Goal: Contribute content: Contribute content

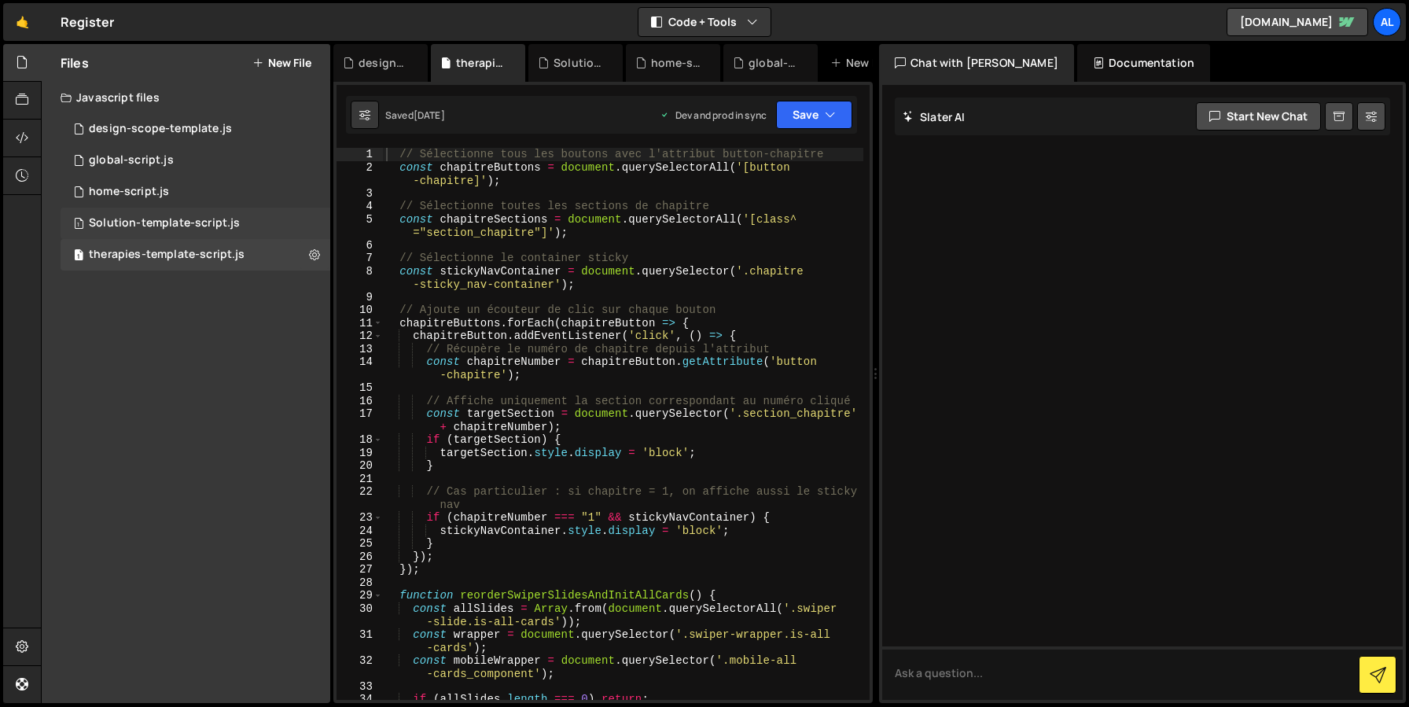
click at [149, 234] on div "1 Solution-template-script.js 0" at bounding box center [196, 223] width 270 height 31
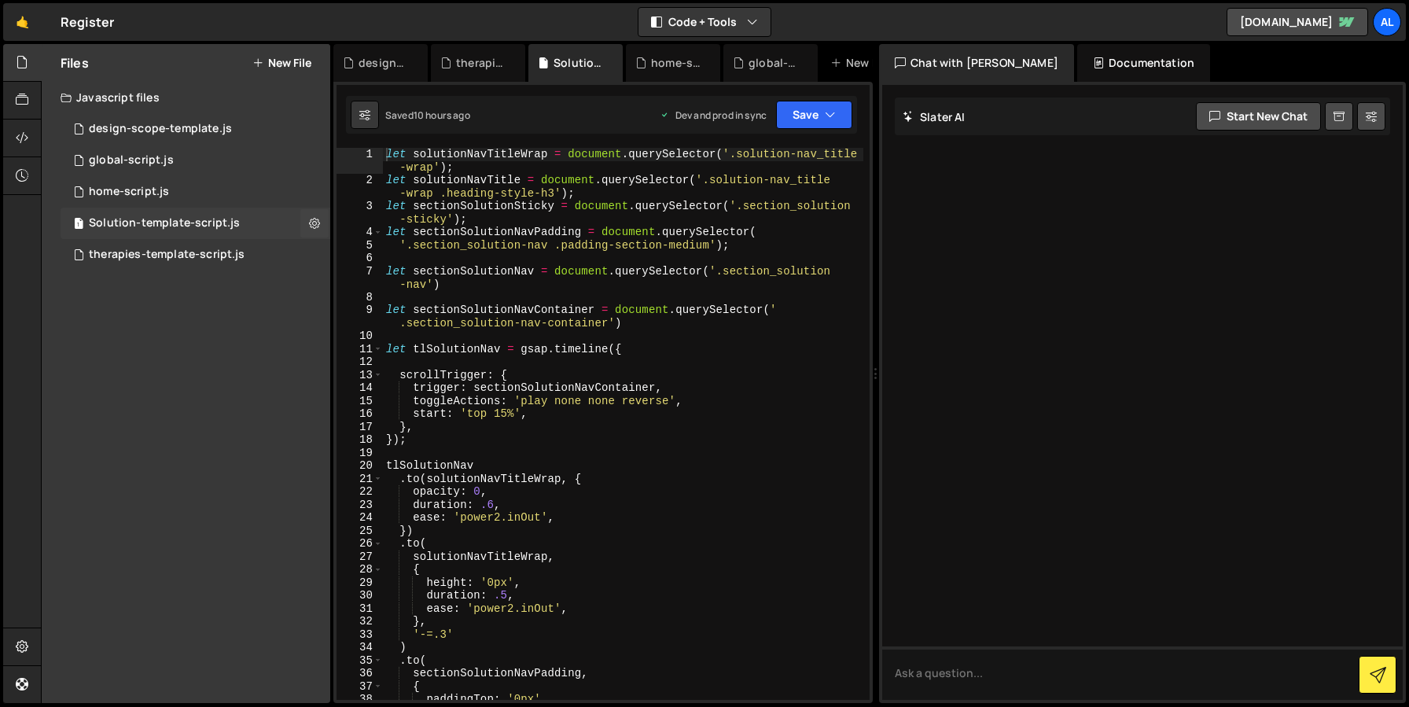
click at [153, 216] on div "Solution-template-script.js" at bounding box center [164, 223] width 151 height 14
click at [154, 128] on div "design-scope-template.js" at bounding box center [160, 129] width 143 height 14
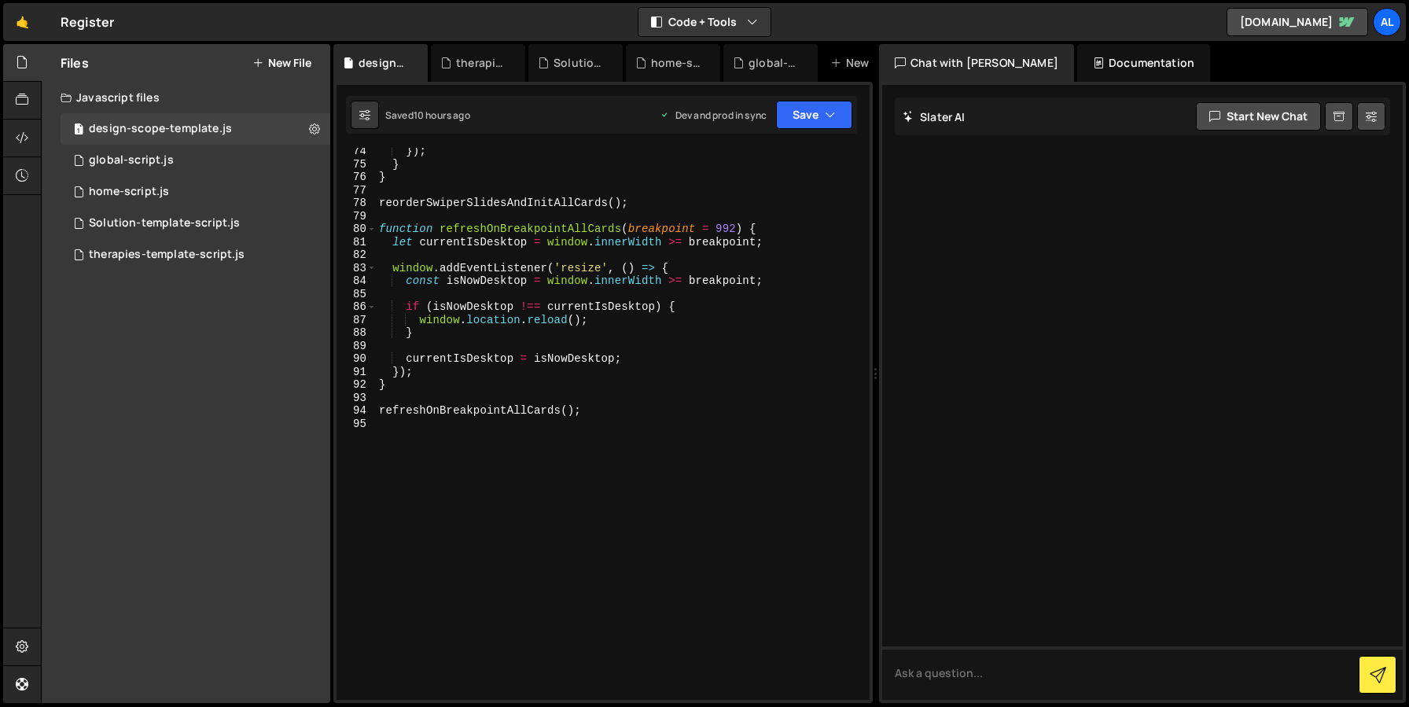
scroll to position [989, 0]
click at [556, 471] on div "}) ; } } reorderSwiperSlidesAndInitAllCards ( ) ; function refreshOnBreakpointA…" at bounding box center [620, 434] width 488 height 578
type textarea "refreshOnBreakpointAllCards();"
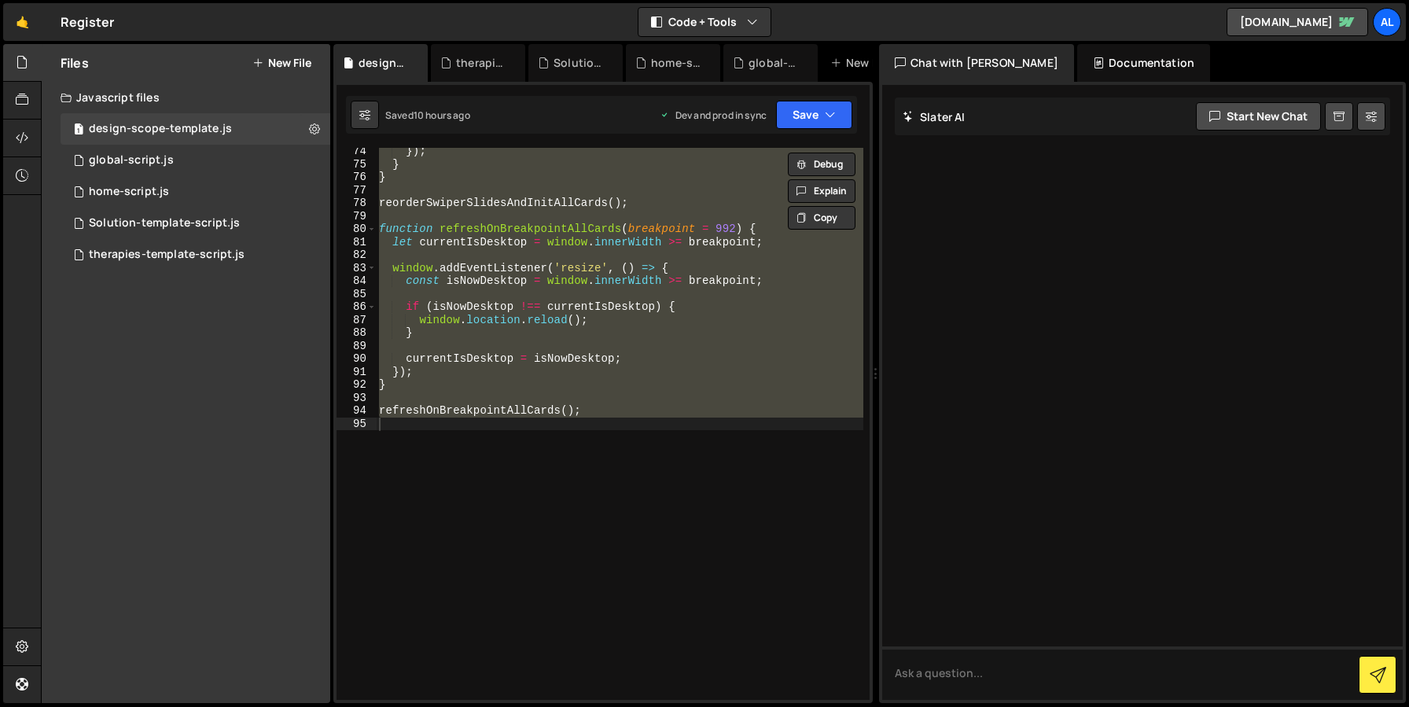
click at [297, 68] on button "New File" at bounding box center [281, 63] width 59 height 13
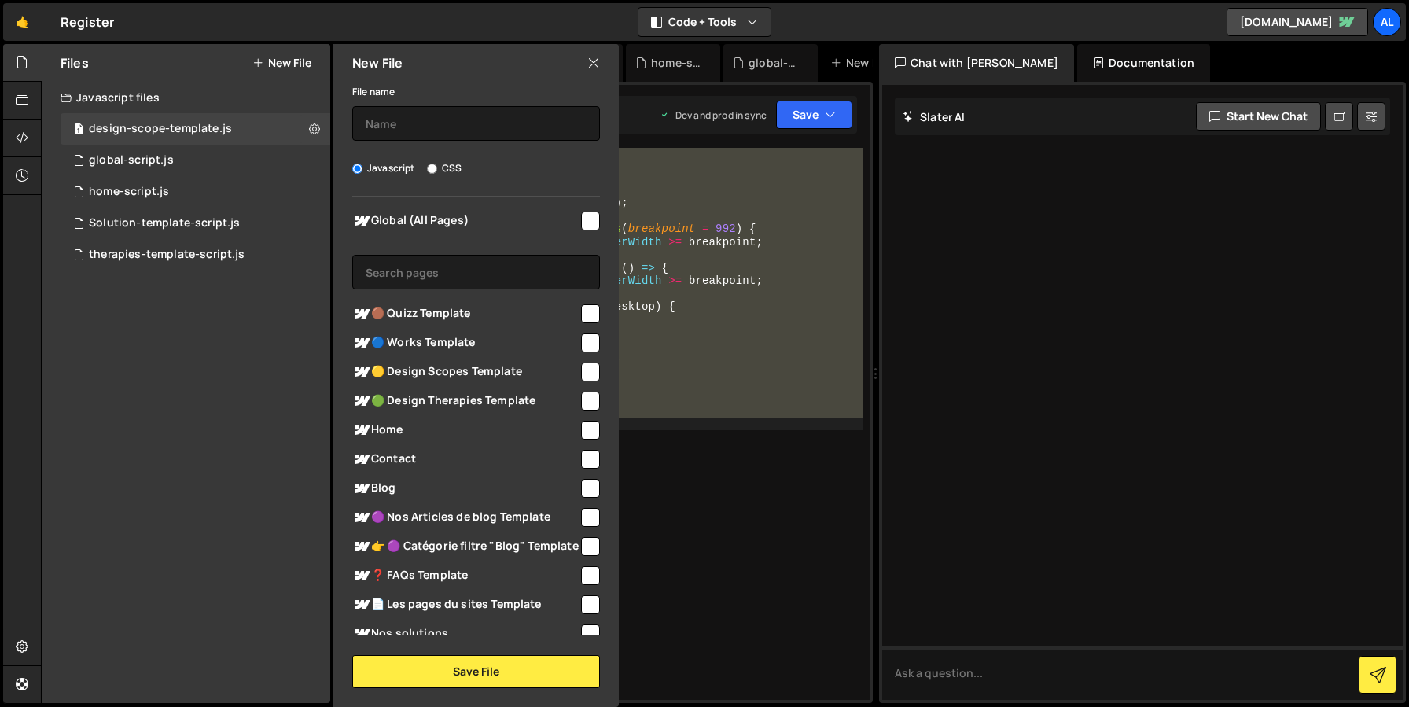
click at [415, 311] on span "🟤 Quizz Template" at bounding box center [465, 313] width 227 height 19
checkbox input "true"
click at [415, 126] on input "text" at bounding box center [476, 123] width 248 height 35
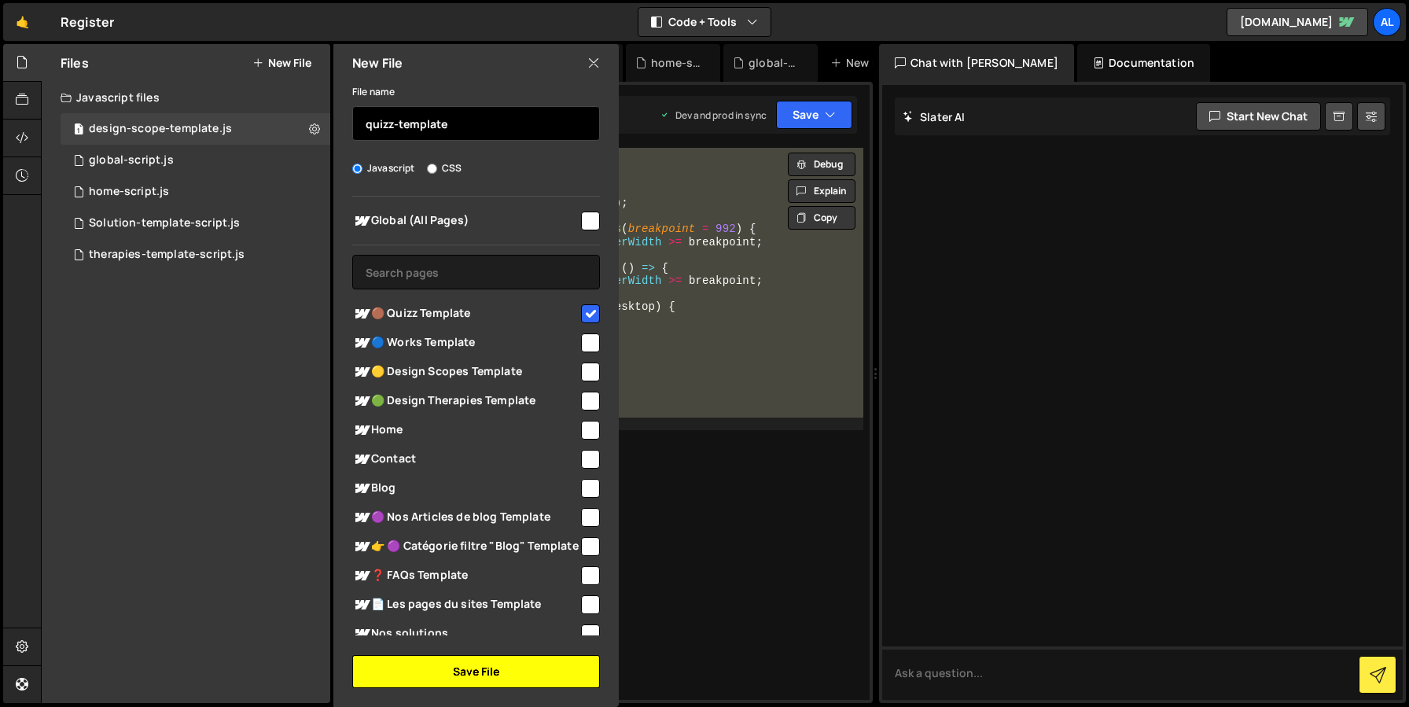
type input "quizz-template"
click at [451, 677] on button "Save File" at bounding box center [476, 671] width 248 height 33
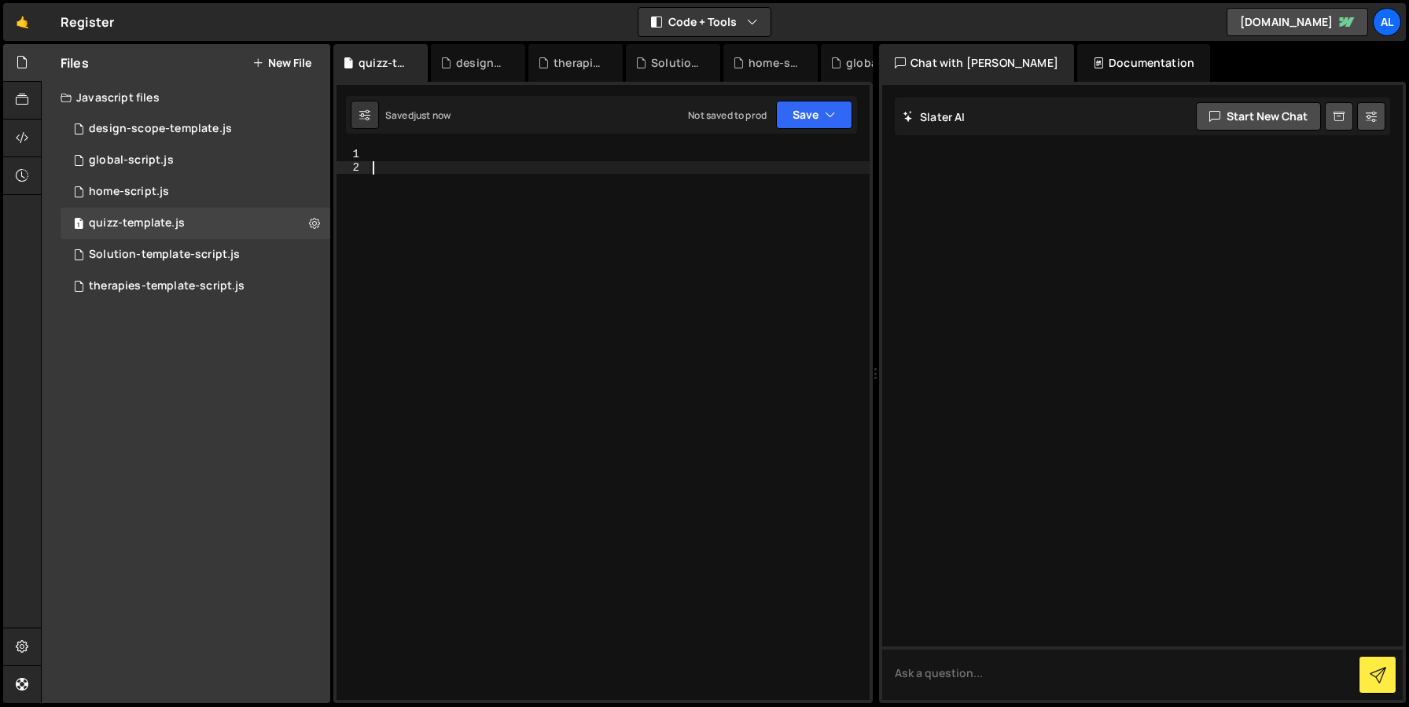
click at [513, 411] on div at bounding box center [620, 437] width 500 height 578
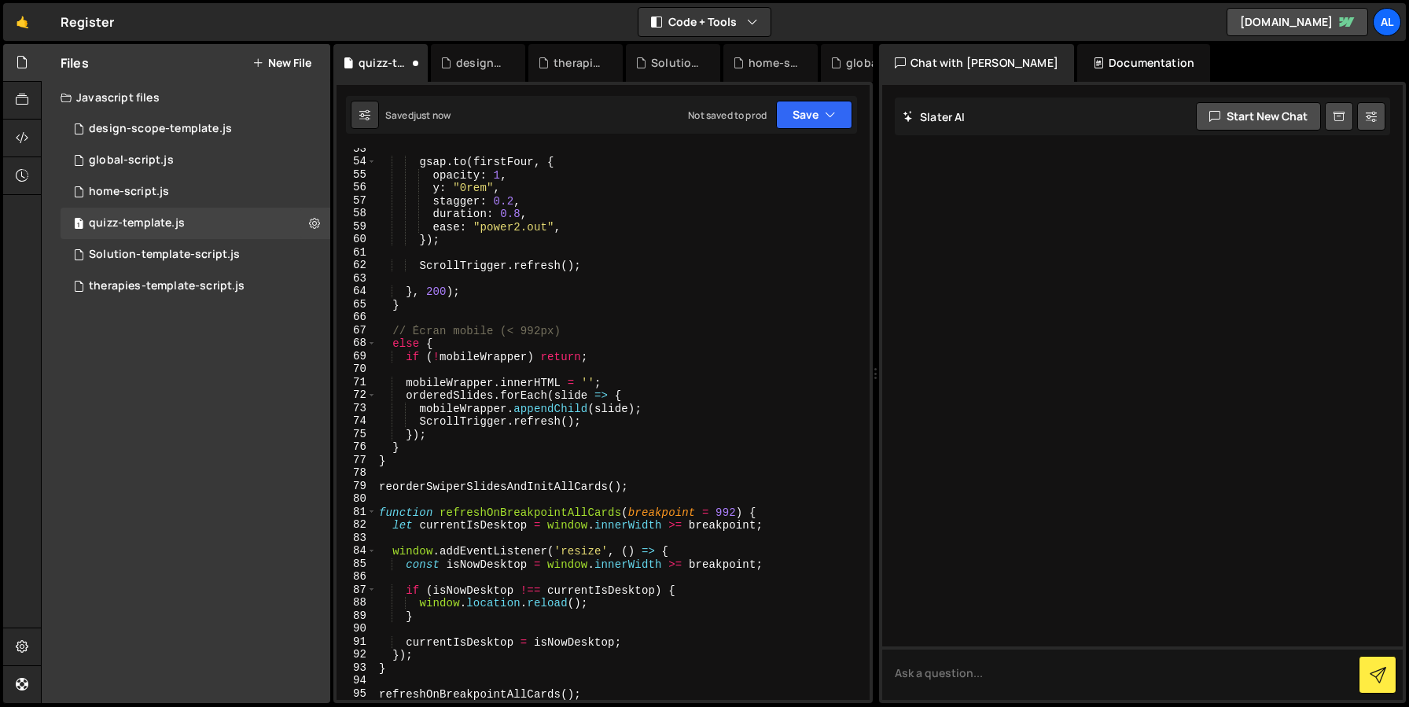
scroll to position [720, 0]
click at [828, 127] on button "Save" at bounding box center [814, 115] width 76 height 28
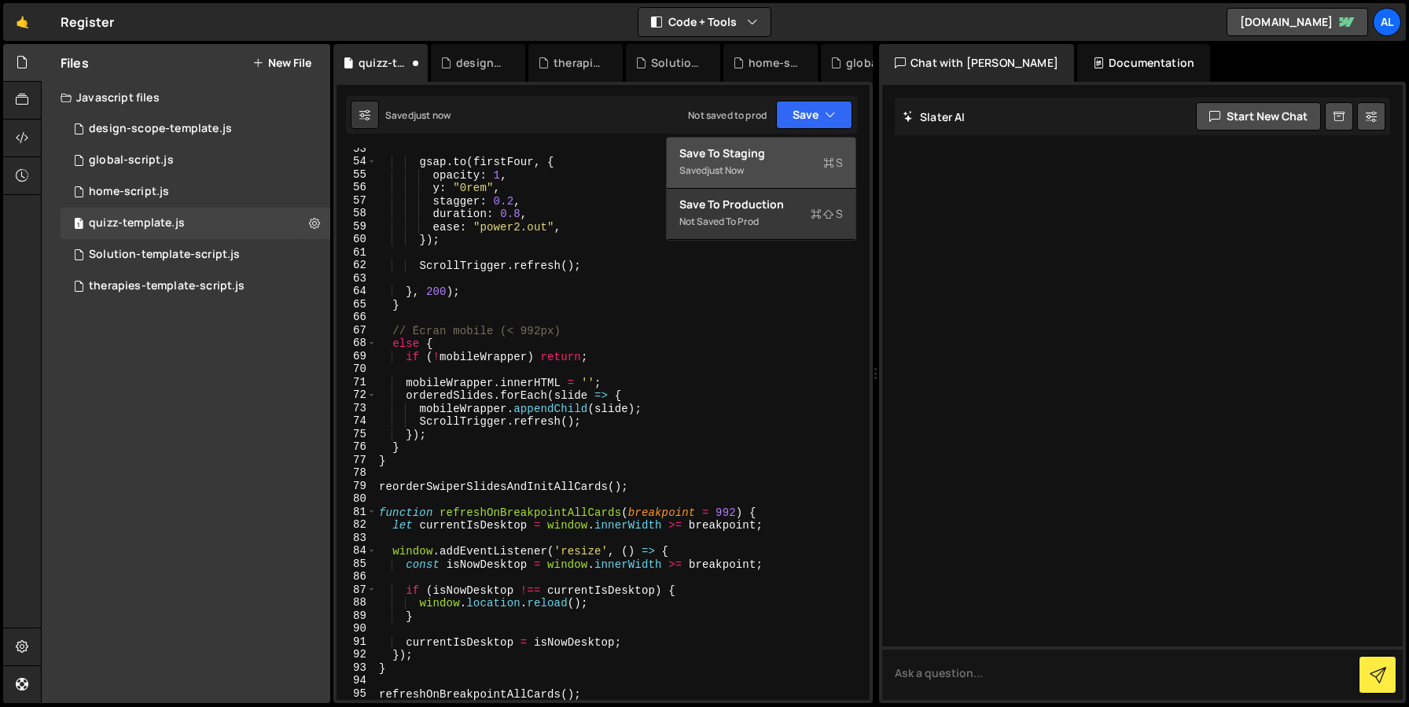
click at [752, 169] on div "Saved just now" at bounding box center [762, 170] width 164 height 19
